Goal: Download file/media

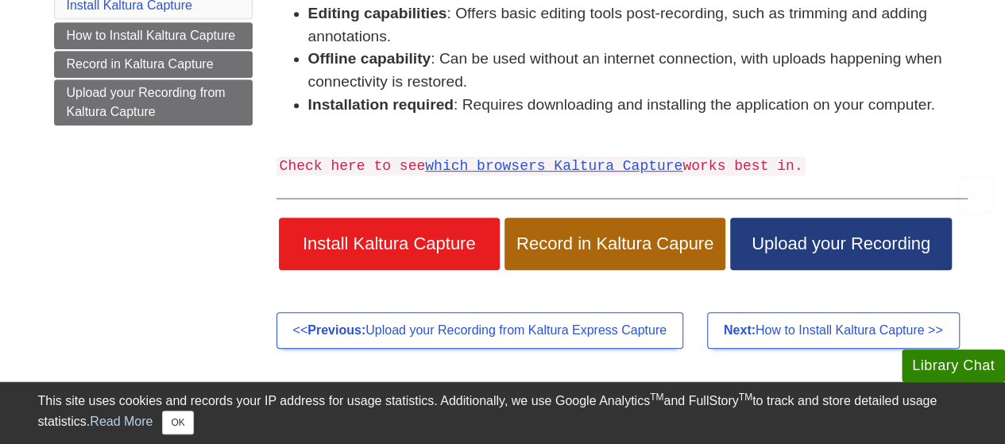
scroll to position [444, 0]
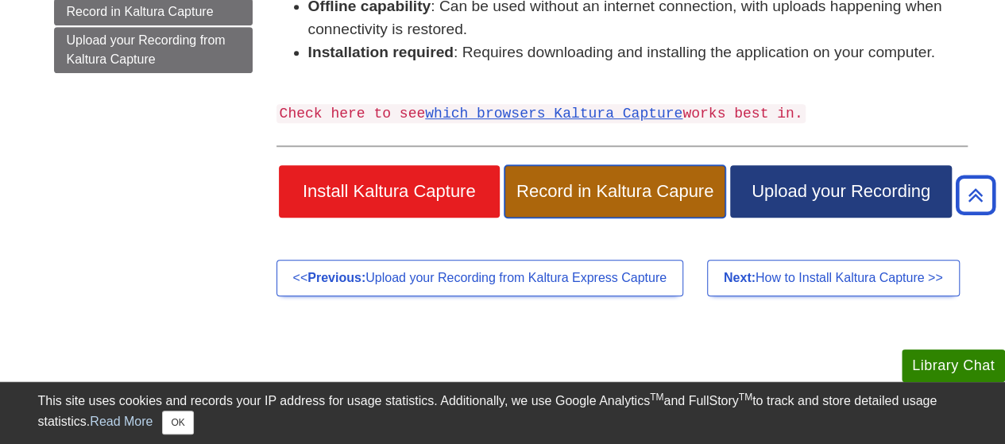
click at [572, 194] on span "Record in Kaltura Capure" at bounding box center [615, 191] width 197 height 21
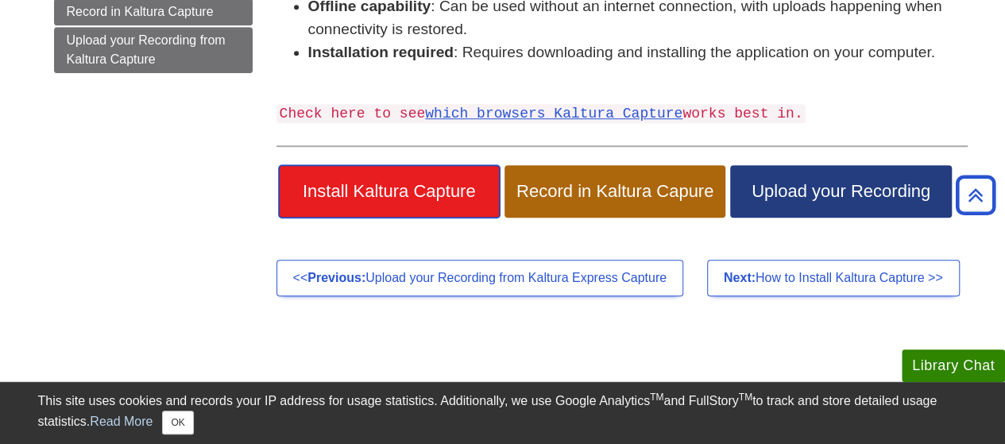
click at [398, 191] on span "Install Kaltura Capture" at bounding box center [389, 191] width 197 height 21
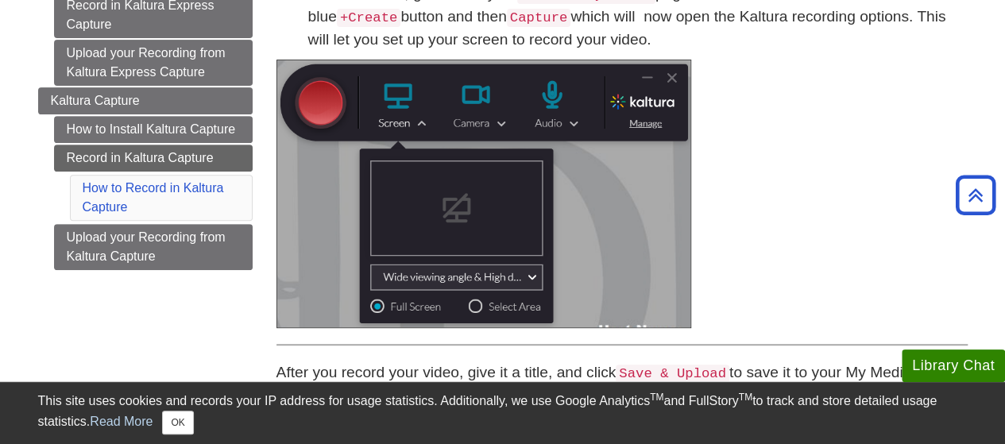
scroll to position [262, 0]
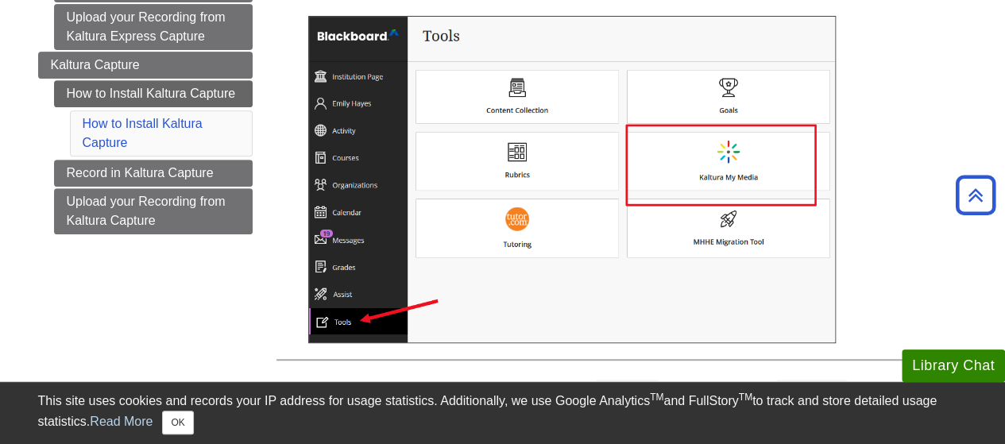
scroll to position [304, 0]
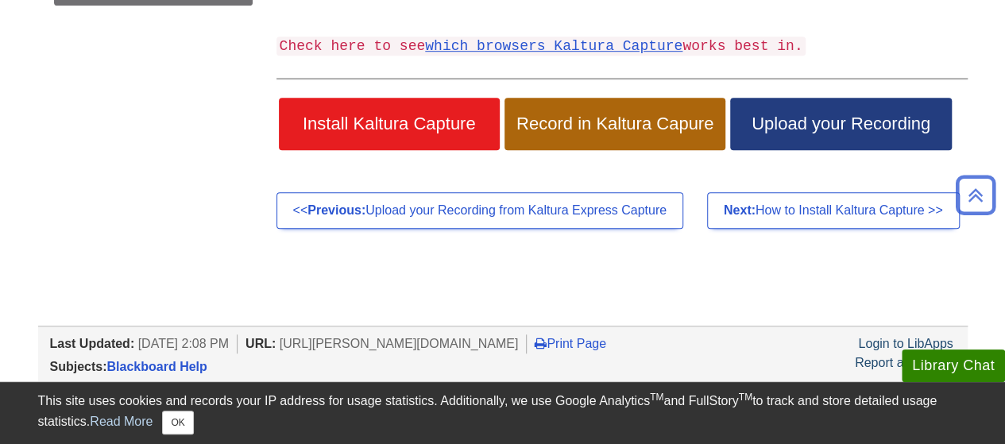
scroll to position [513, 0]
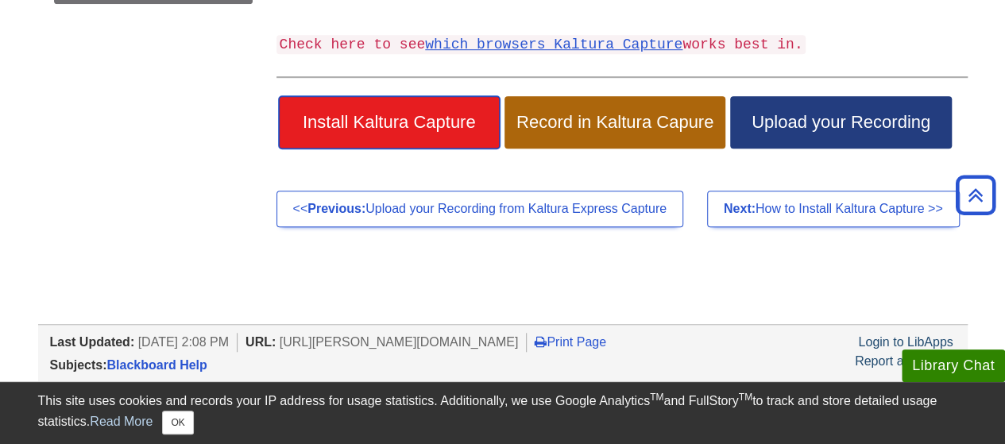
click at [442, 122] on span "Install Kaltura Capture" at bounding box center [389, 122] width 197 height 21
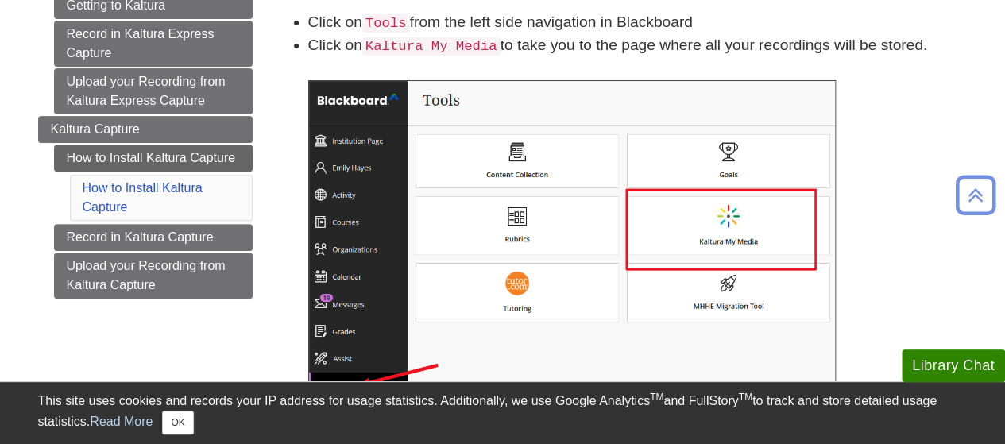
scroll to position [238, 0]
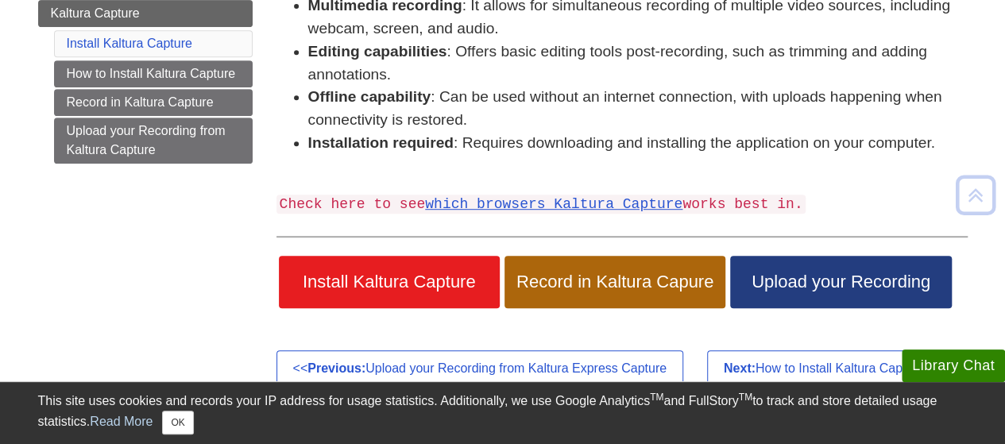
scroll to position [421, 0]
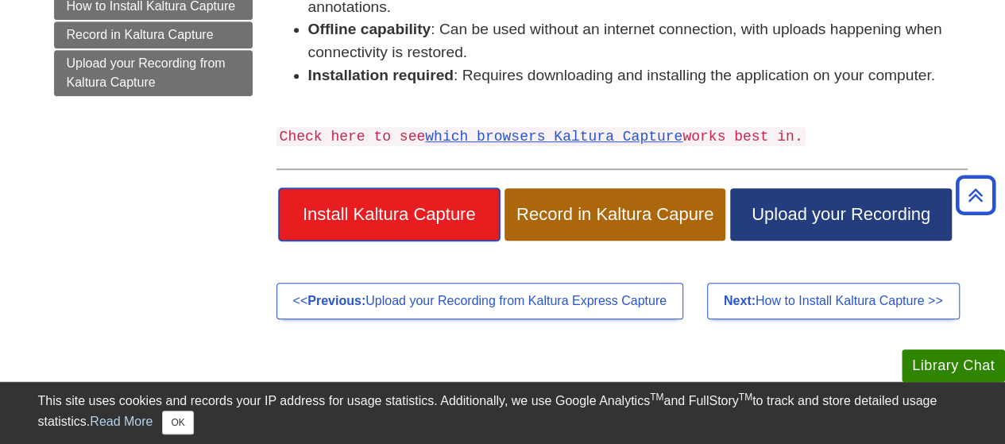
click at [350, 207] on span "Install Kaltura Capture" at bounding box center [389, 214] width 197 height 21
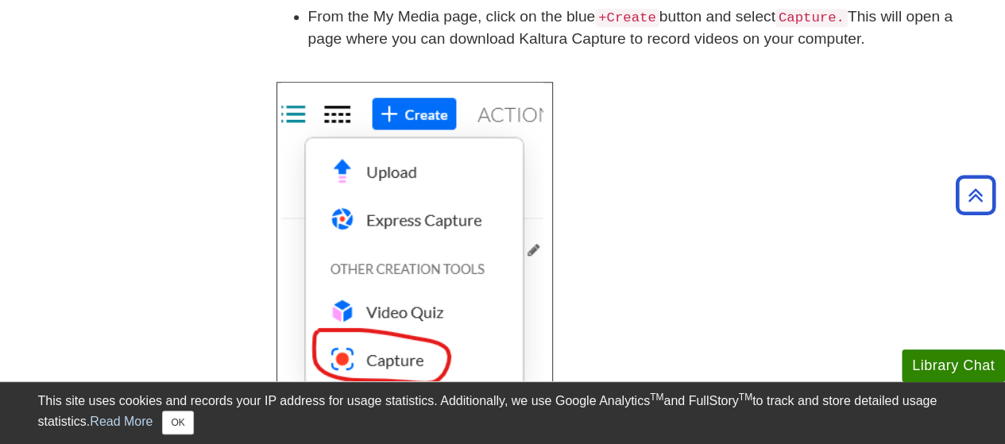
scroll to position [674, 0]
